Goal: Task Accomplishment & Management: Manage account settings

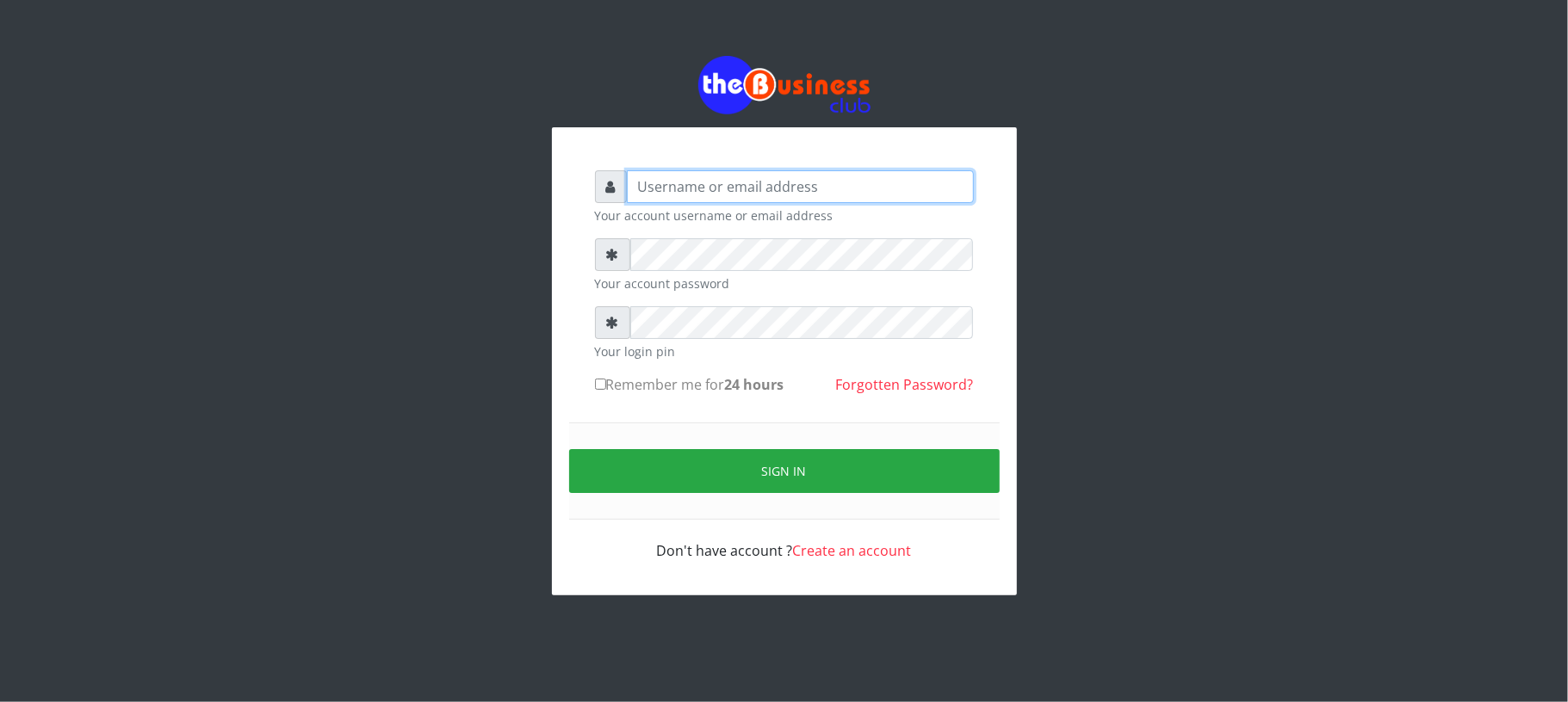
type input "Mavincio"
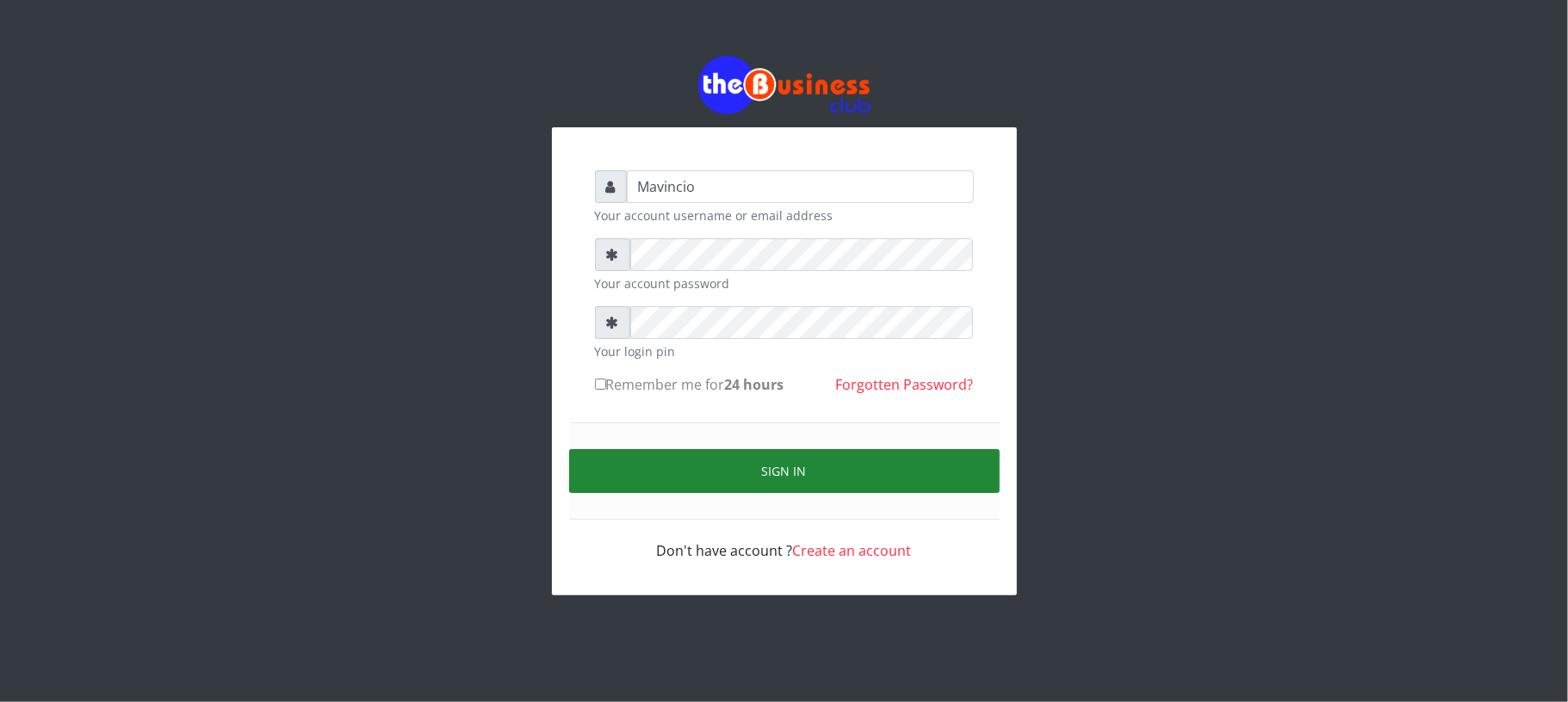
click at [773, 473] on button "Sign in" at bounding box center [784, 471] width 430 height 44
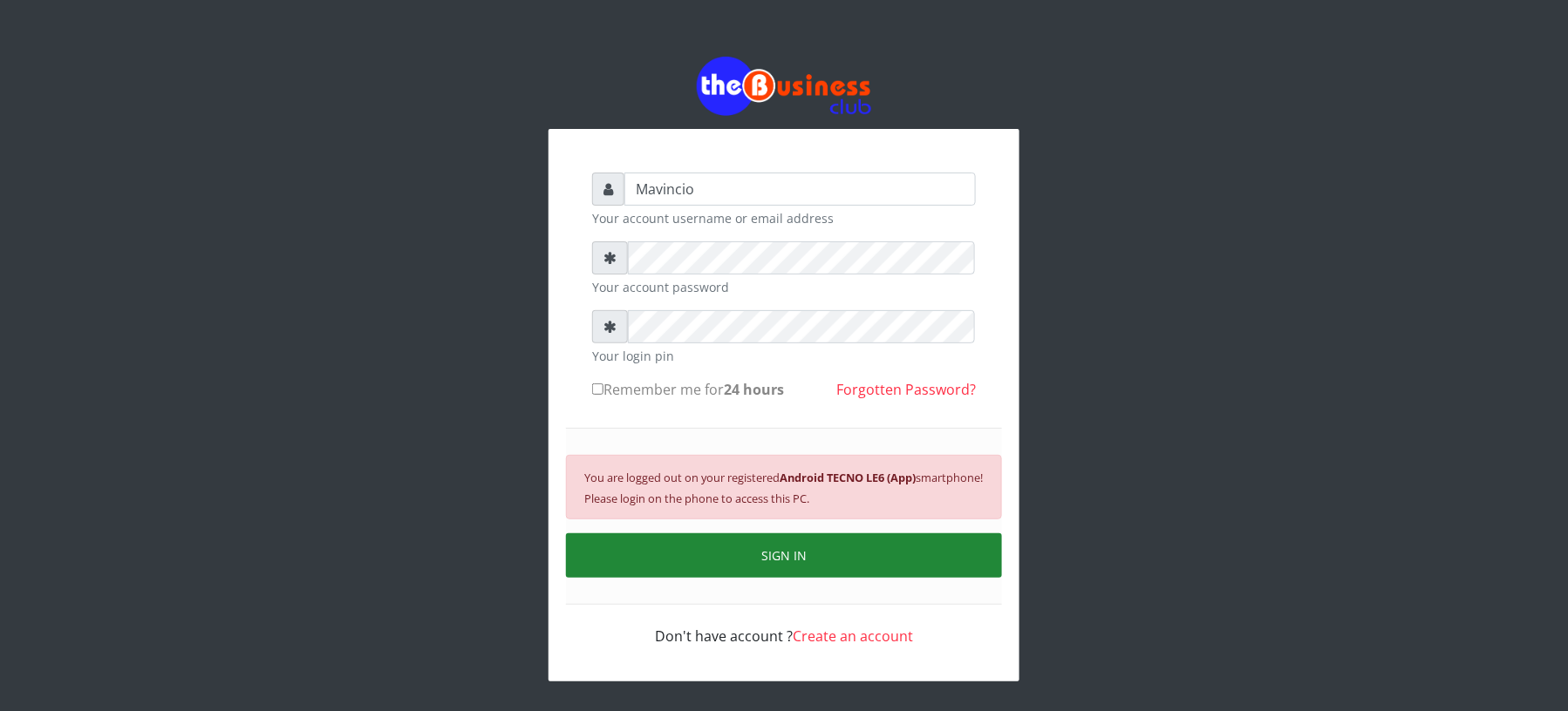
click at [789, 548] on button "SIGN IN" at bounding box center [784, 556] width 436 height 44
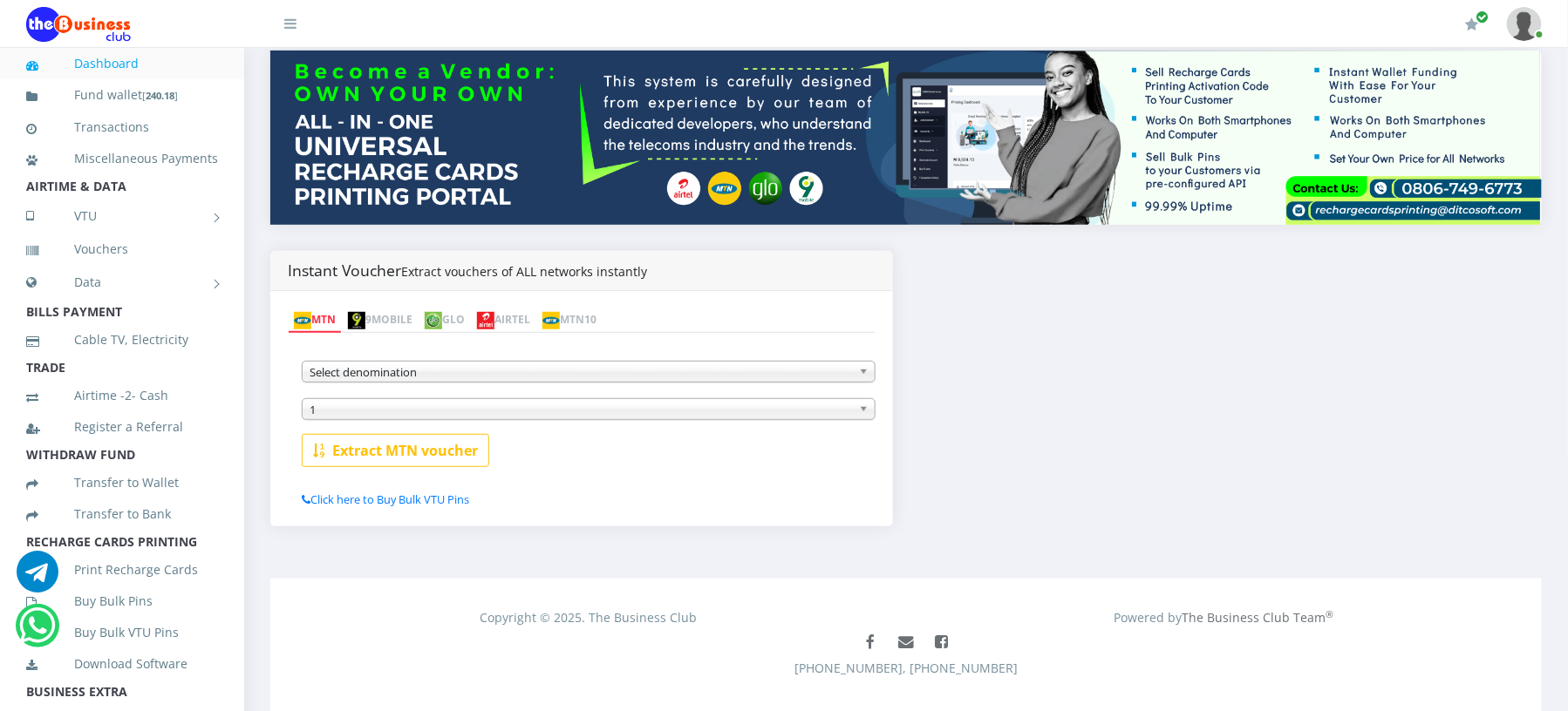
scroll to position [244, 0]
